Goal: Navigation & Orientation: Find specific page/section

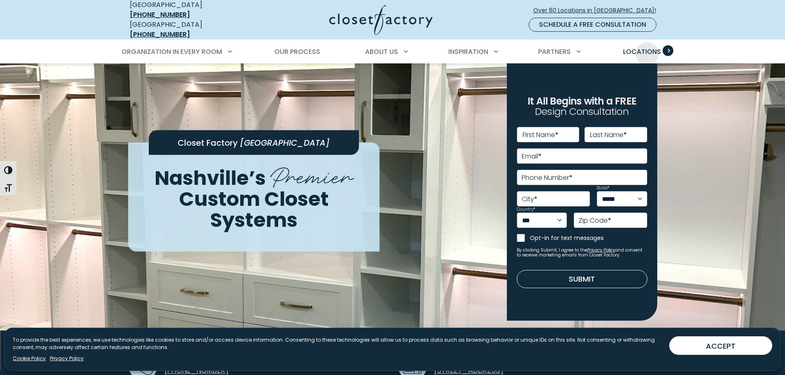
click at [645, 47] on span "Locations" at bounding box center [642, 51] width 38 height 9
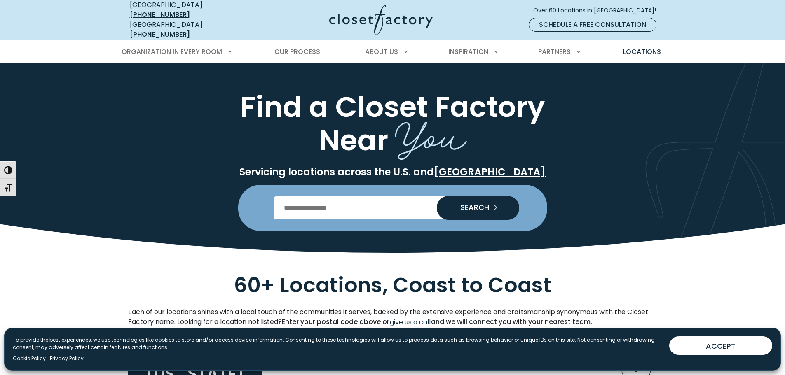
click at [310, 203] on input "Enter Postal Code" at bounding box center [392, 208] width 237 height 23
type input "*****"
click at [437, 196] on button "SEARCH" at bounding box center [478, 208] width 82 height 24
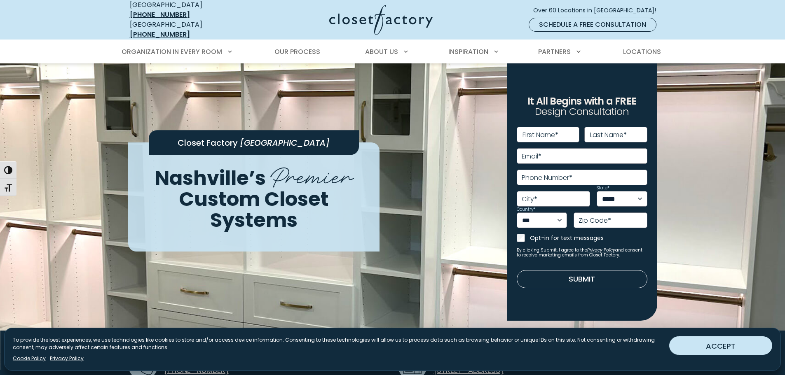
drag, startPoint x: 736, startPoint y: 349, endPoint x: 724, endPoint y: 344, distance: 12.6
click at [735, 349] on button "ACCEPT" at bounding box center [720, 346] width 103 height 19
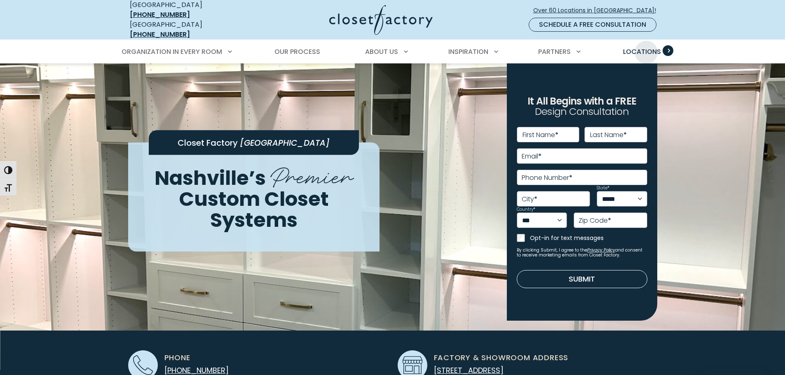
click at [646, 47] on span "Locations" at bounding box center [642, 51] width 38 height 9
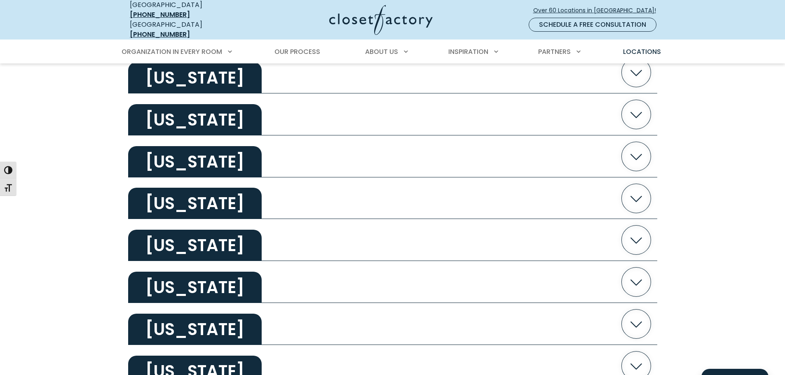
scroll to position [1401, 0]
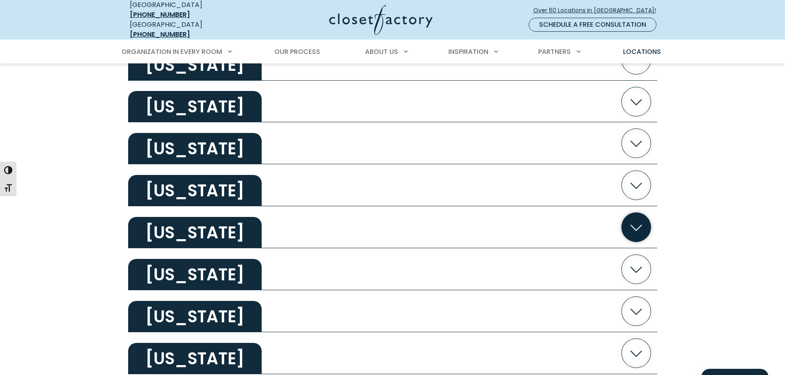
click at [633, 227] on icon "button" at bounding box center [635, 227] width 29 height 29
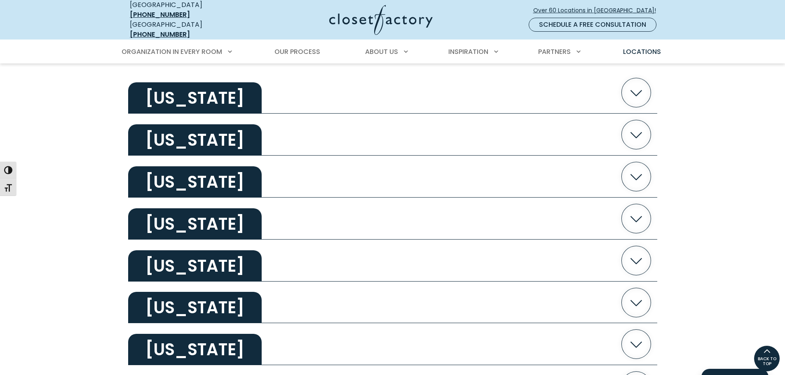
scroll to position [206, 0]
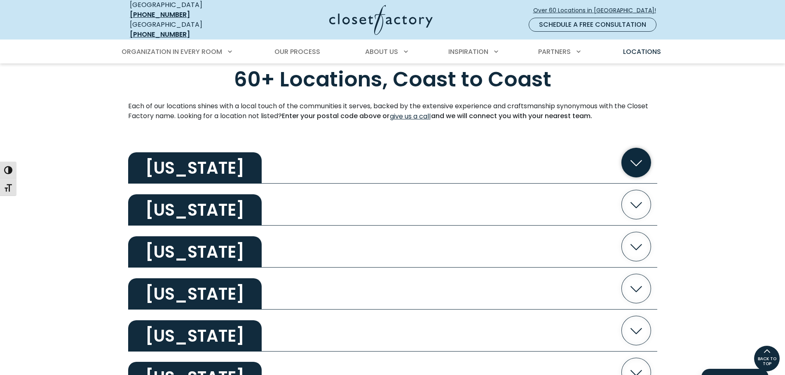
click at [649, 159] on icon "button" at bounding box center [635, 162] width 29 height 29
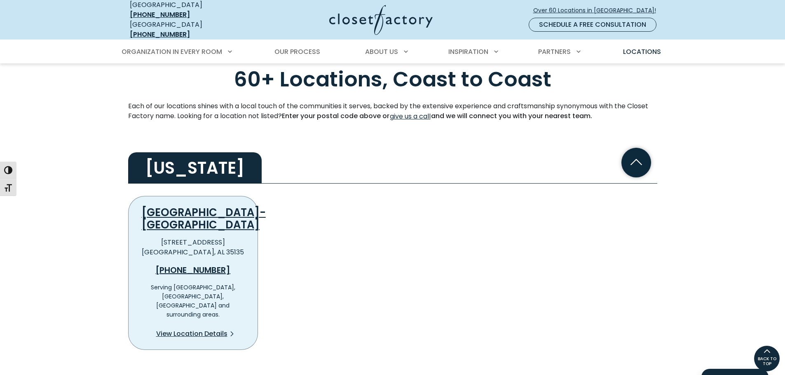
click at [637, 159] on icon "button" at bounding box center [635, 162] width 29 height 29
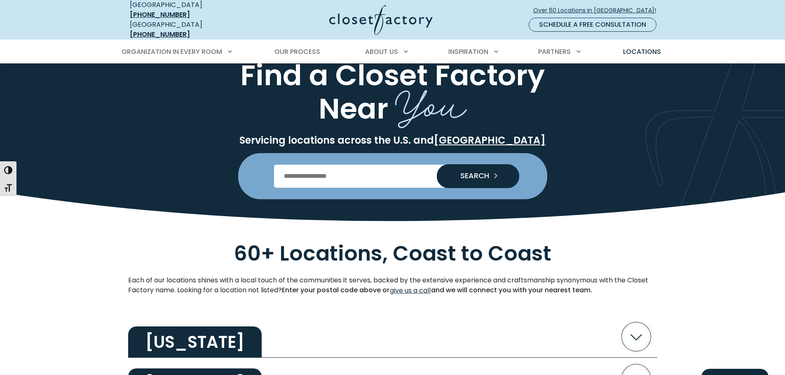
scroll to position [0, 0]
